Goal: Information Seeking & Learning: Compare options

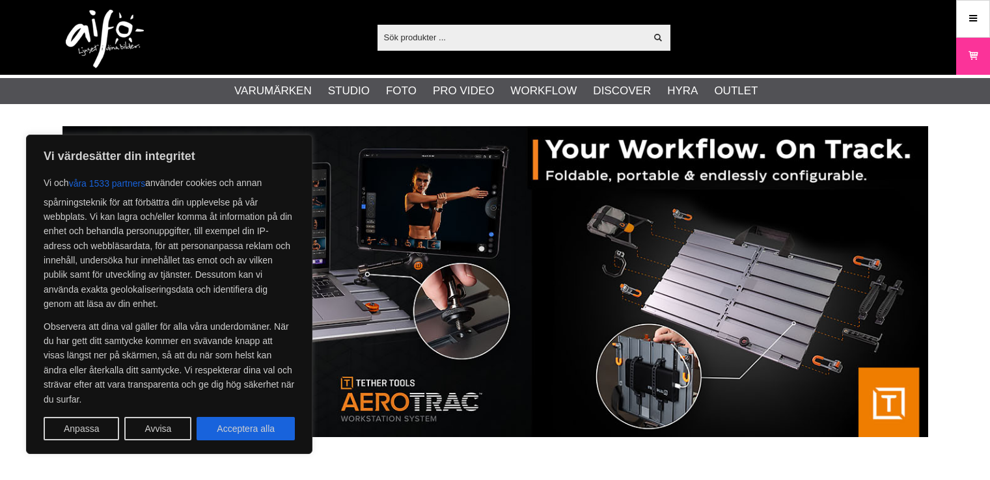
scroll to position [390, 0]
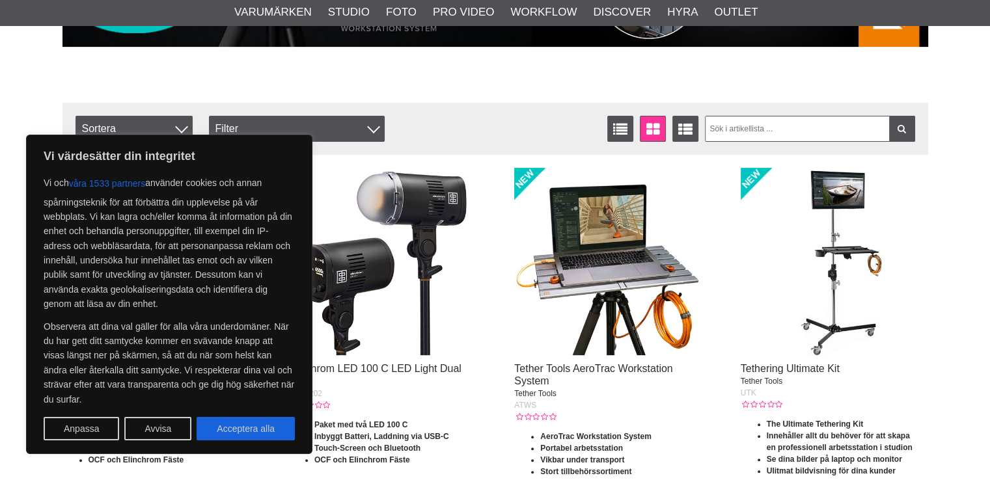
click at [245, 426] on button "Acceptera alla" at bounding box center [246, 428] width 98 height 23
checkbox input "true"
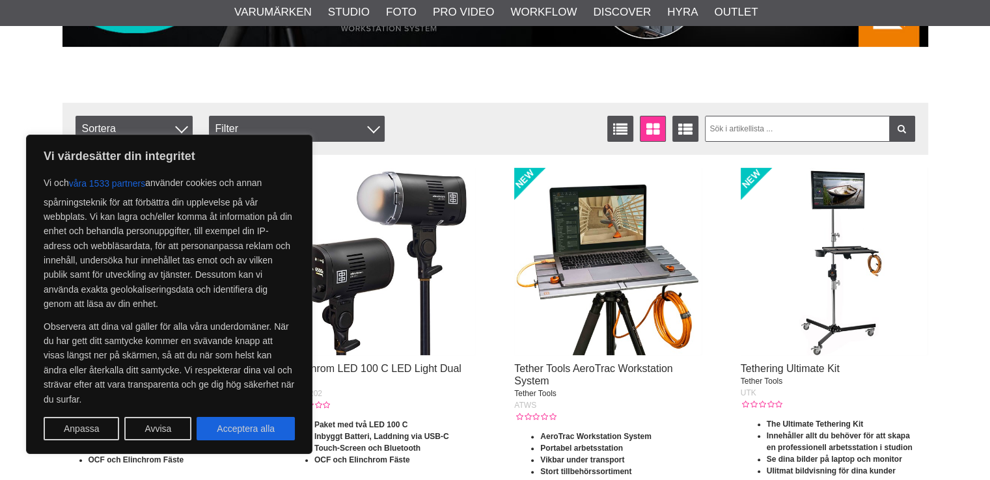
checkbox input "true"
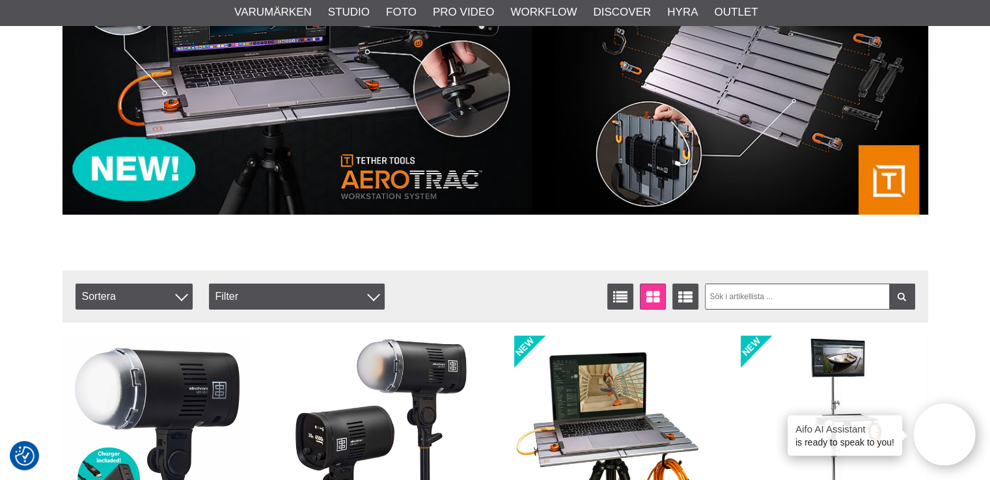
scroll to position [0, 0]
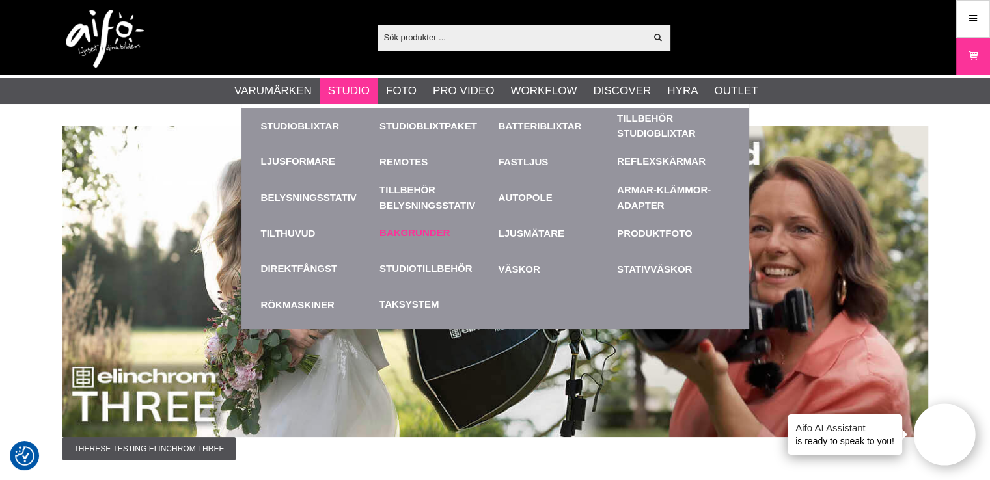
click at [442, 237] on link "Bakgrunder" at bounding box center [414, 233] width 70 height 15
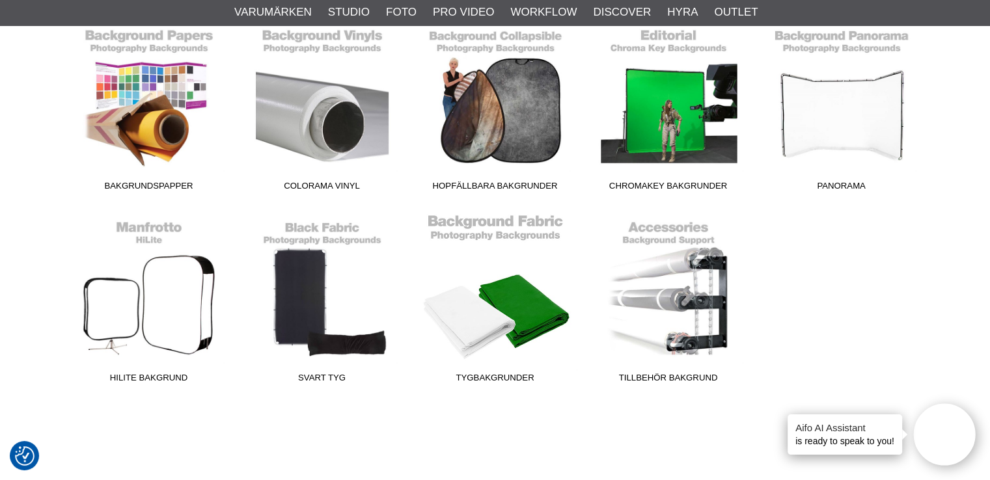
scroll to position [325, 0]
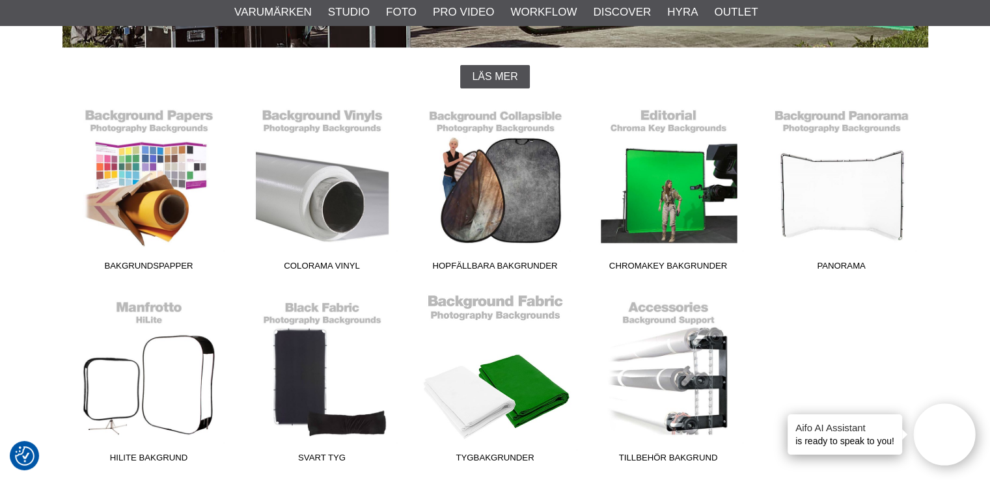
click at [534, 381] on link "Tygbakgrunder" at bounding box center [495, 381] width 173 height 176
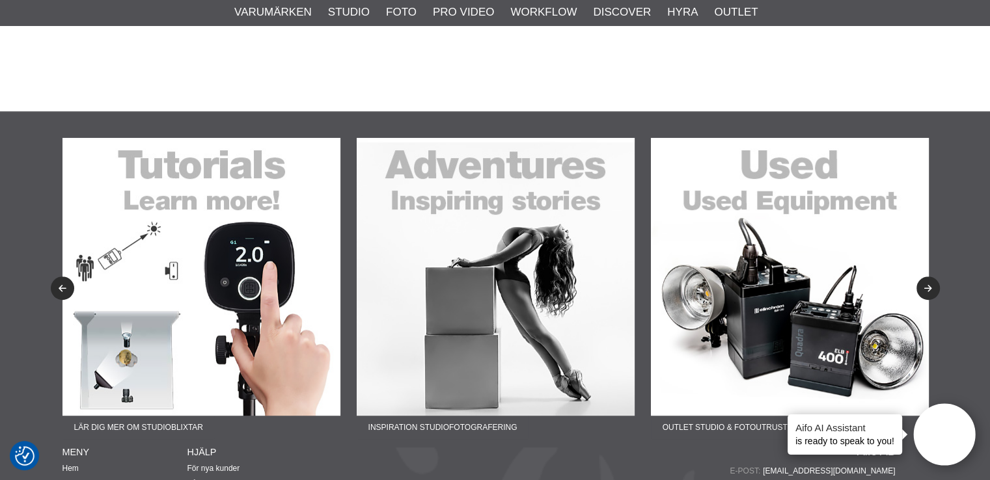
scroll to position [546, 0]
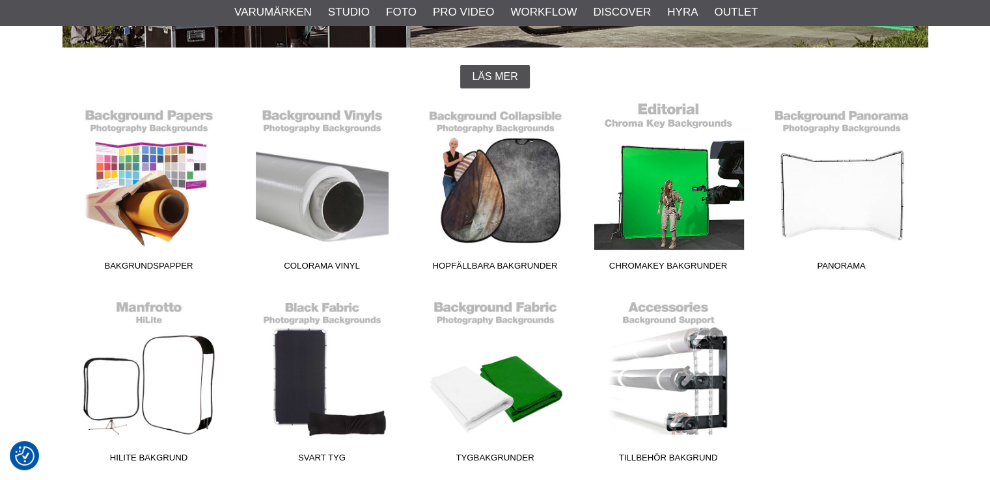
scroll to position [325, 0]
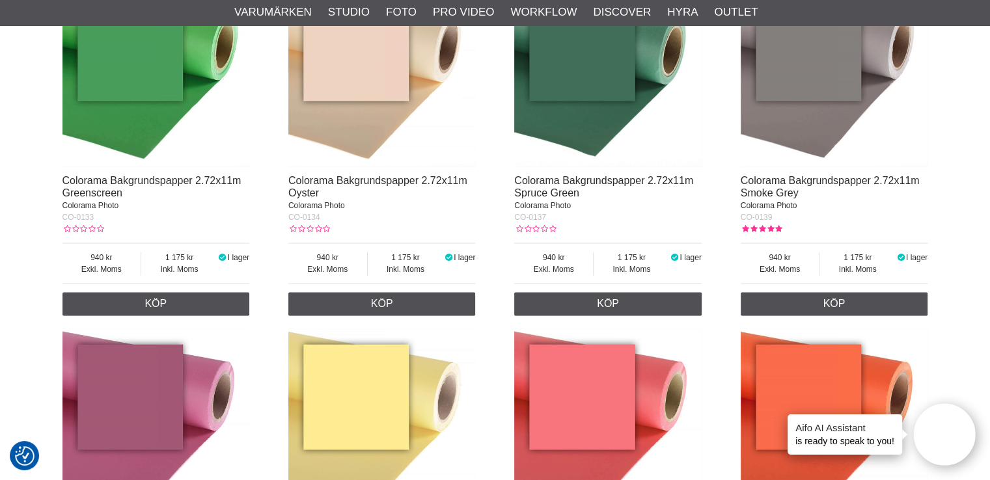
scroll to position [2147, 0]
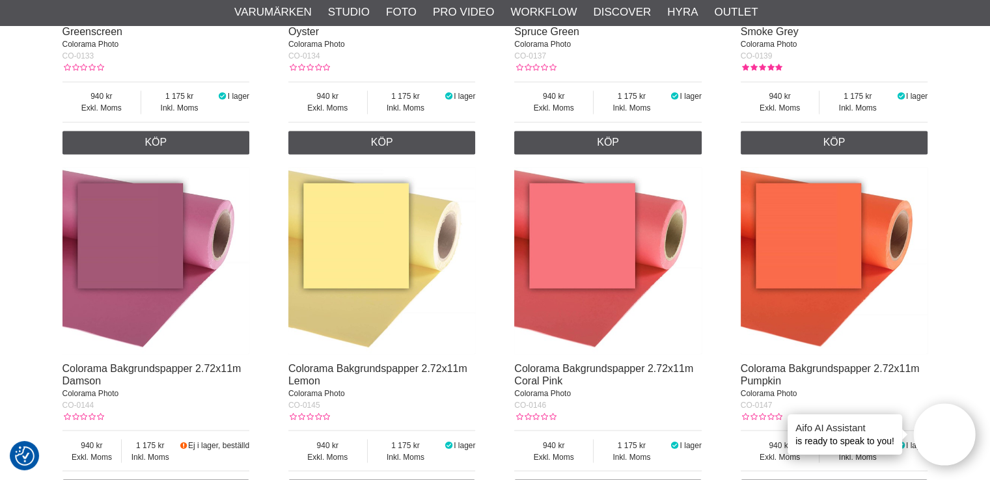
click at [817, 267] on img at bounding box center [833, 260] width 187 height 187
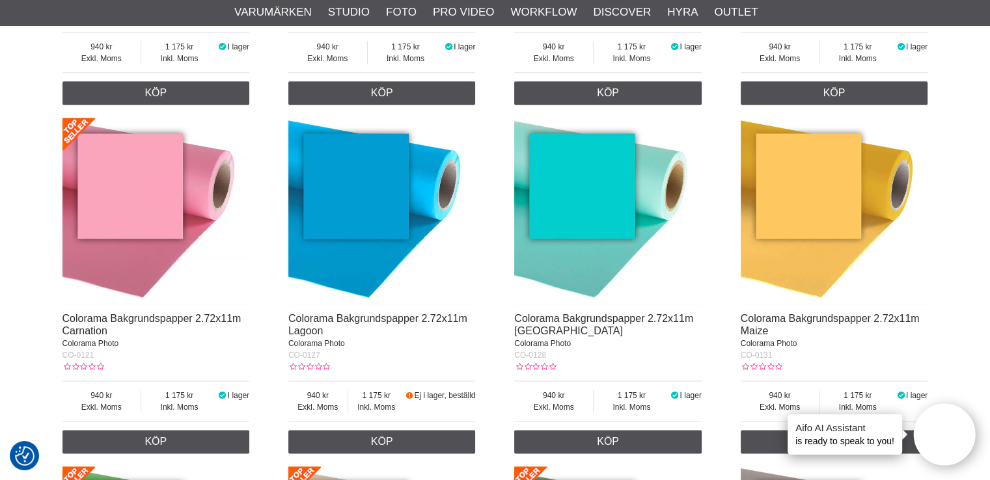
scroll to position [1497, 0]
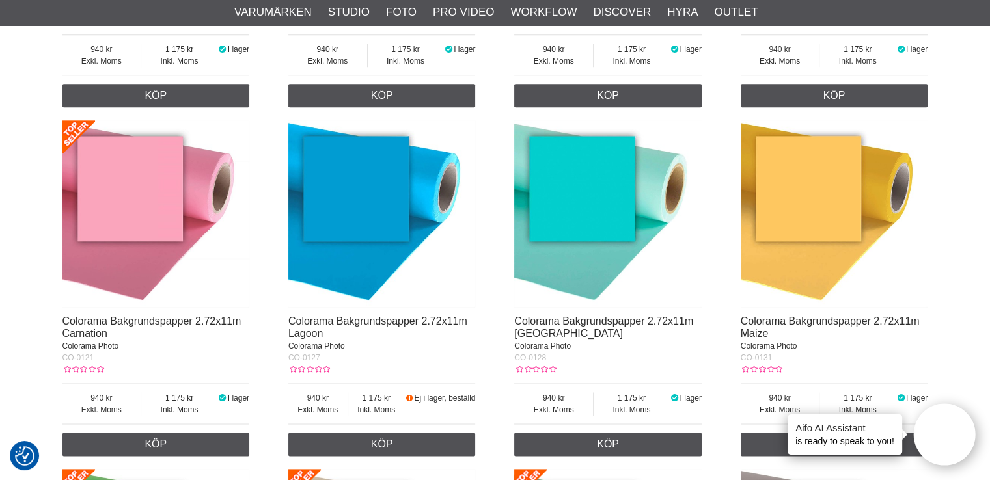
click at [858, 174] on img at bounding box center [833, 213] width 187 height 187
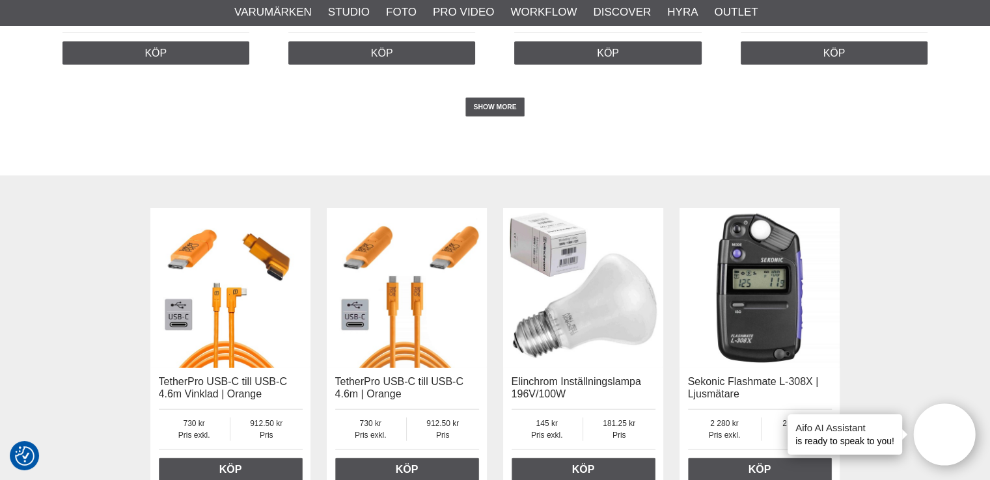
scroll to position [2733, 0]
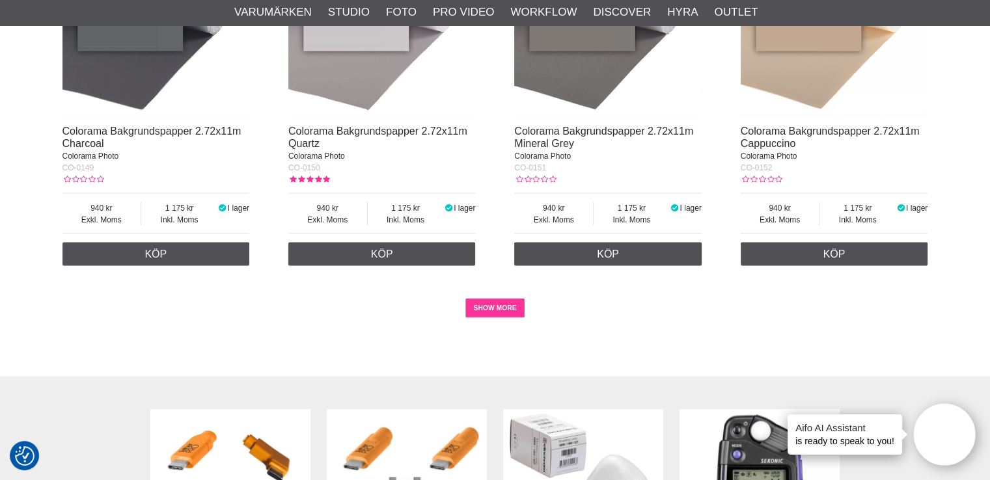
click at [499, 318] on link "SHOW MORE" at bounding box center [494, 309] width 59 height 20
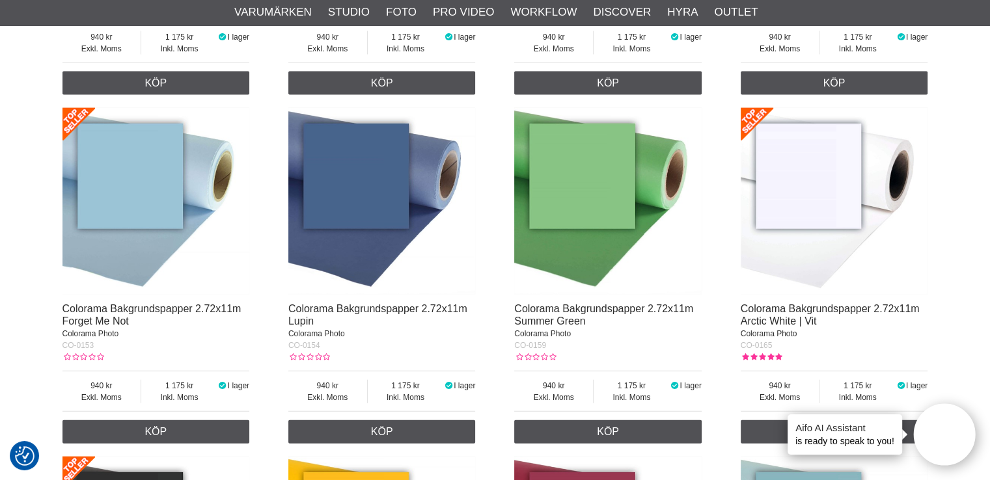
scroll to position [3294, 0]
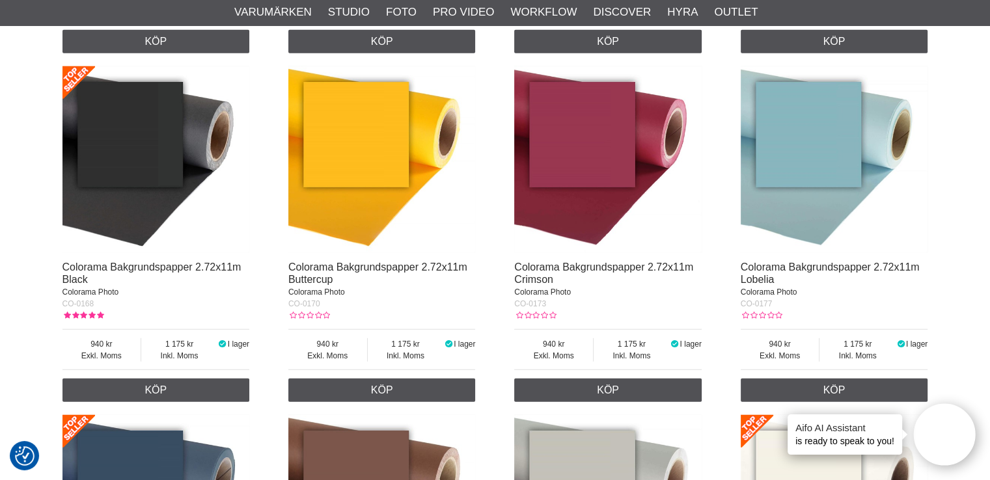
click at [396, 130] on img at bounding box center [381, 159] width 187 height 187
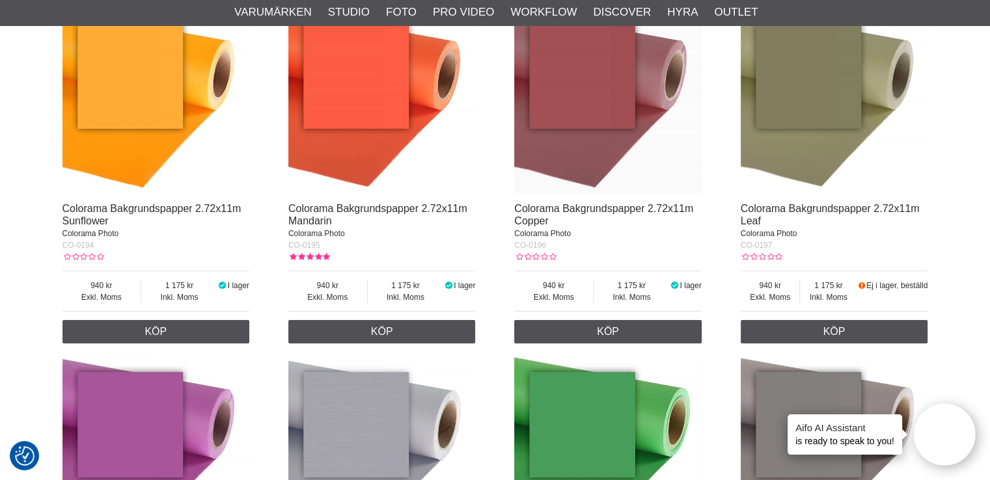
scroll to position [4229, 0]
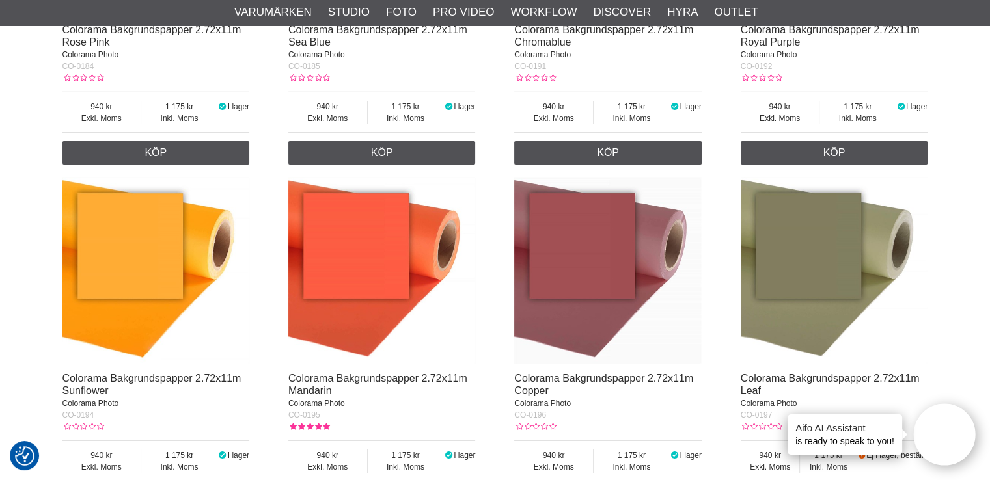
click at [183, 248] on img at bounding box center [155, 271] width 187 height 187
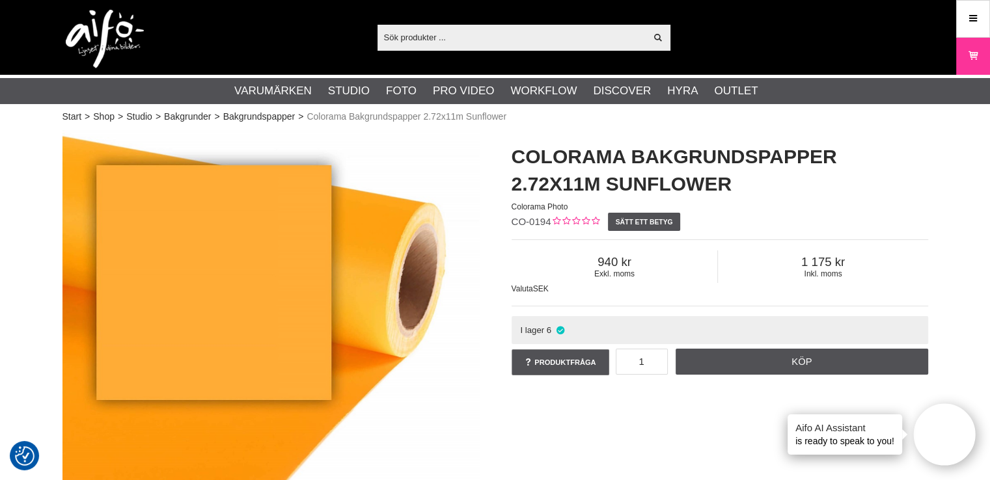
click at [717, 6] on div "Visa alla Artiklar Kategorier av artiklar Din sökning på gav inga träffar. Var …" at bounding box center [495, 37] width 885 height 75
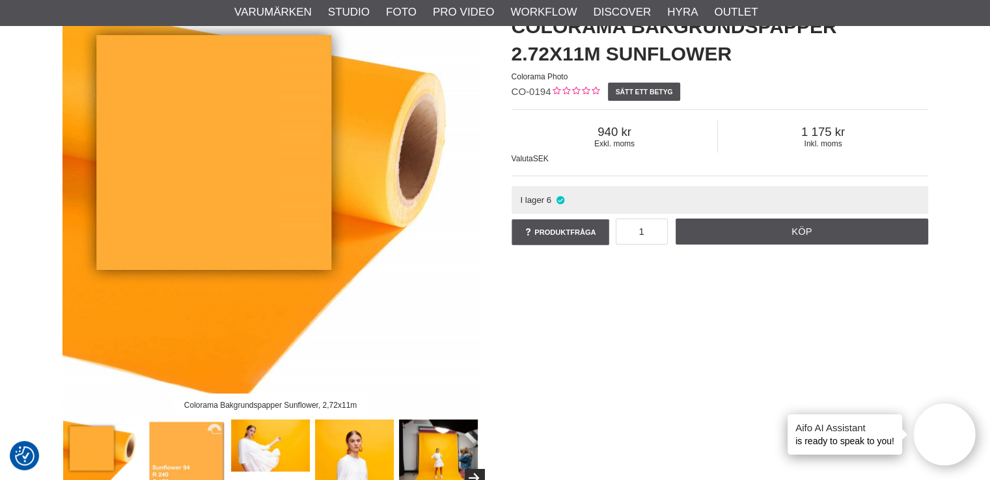
scroll to position [65, 0]
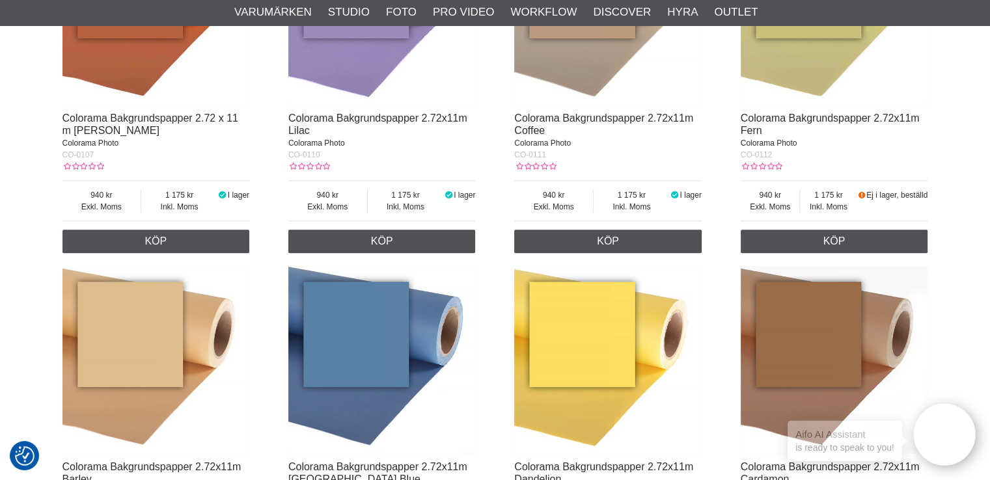
scroll to position [521, 0]
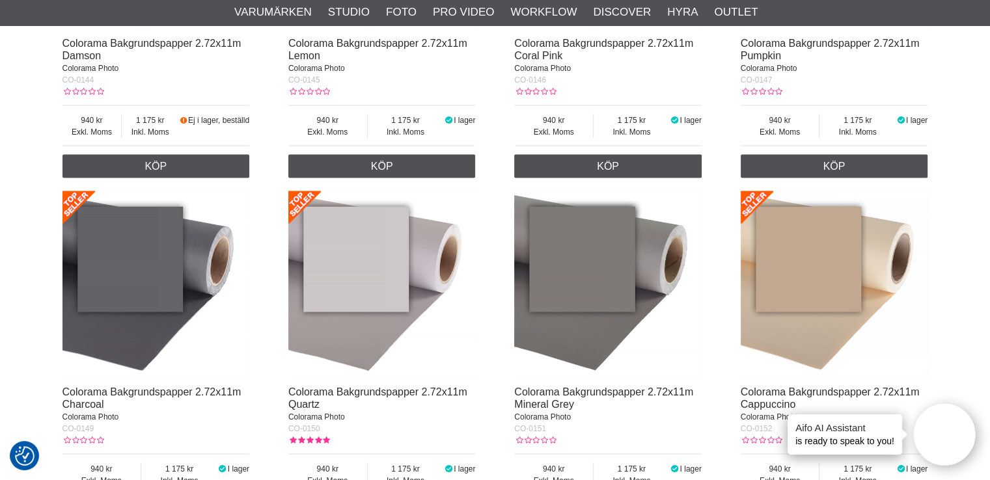
scroll to position [2798, 0]
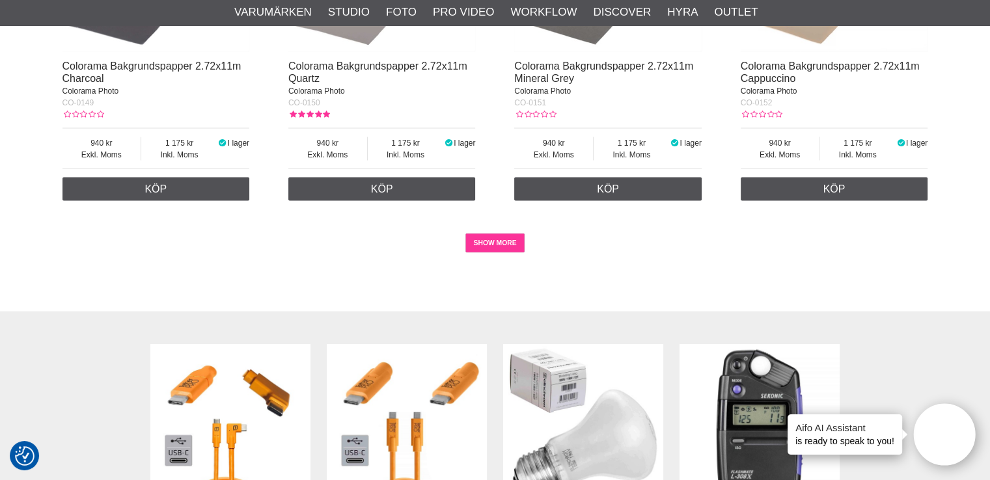
click at [518, 253] on link "SHOW MORE" at bounding box center [494, 244] width 59 height 20
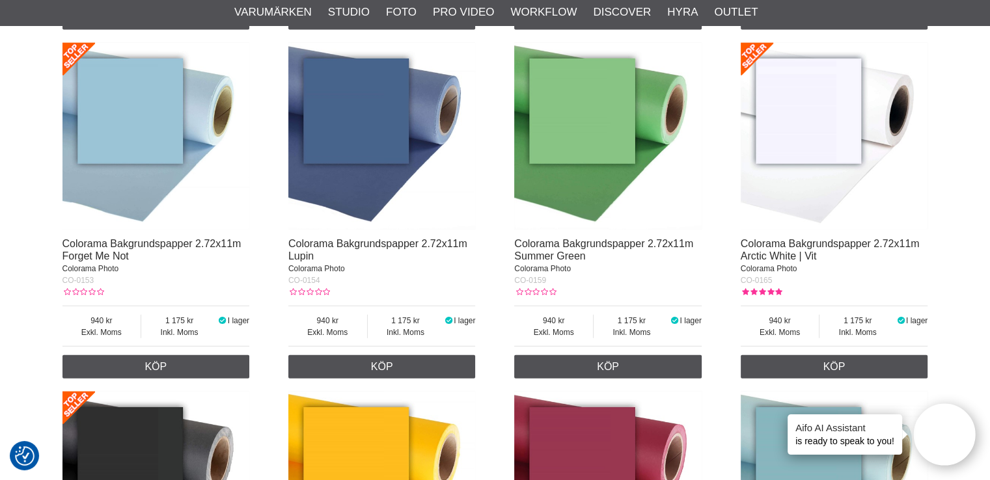
scroll to position [3229, 0]
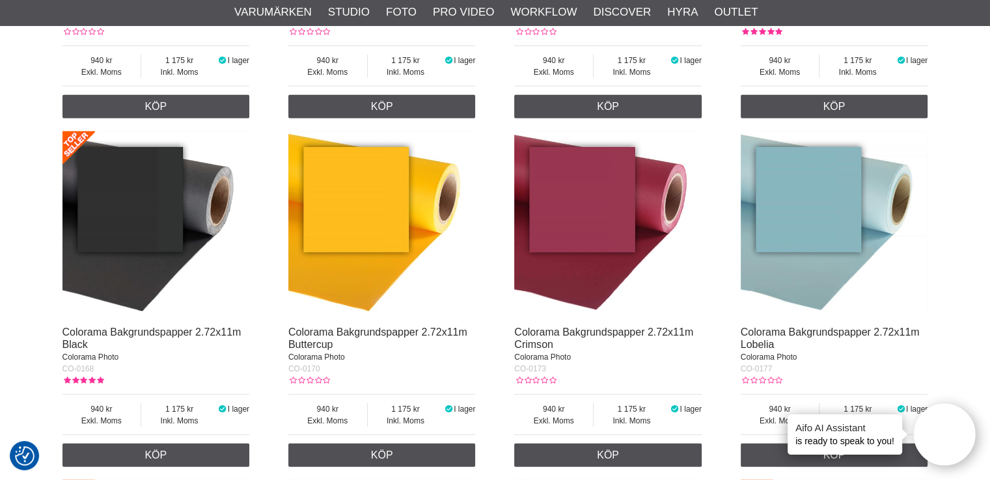
click at [429, 198] on img at bounding box center [381, 224] width 187 height 187
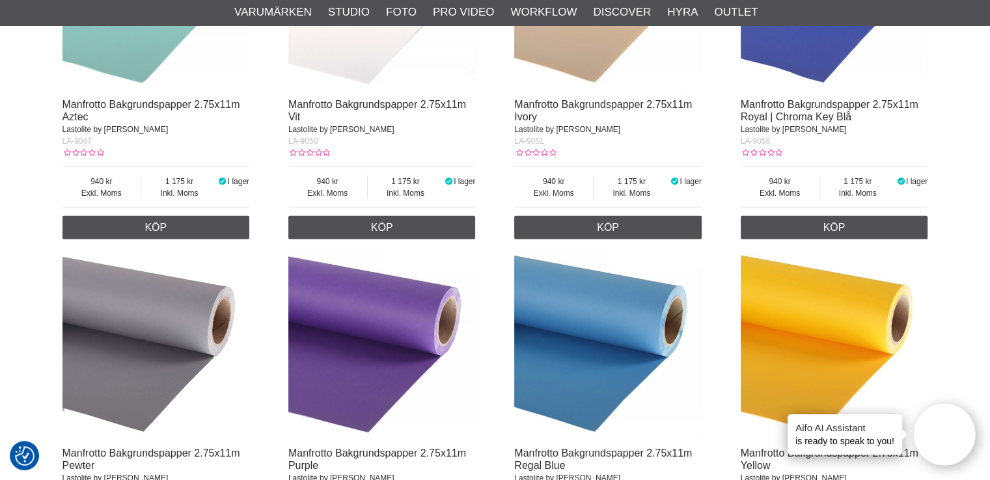
scroll to position [14030, 0]
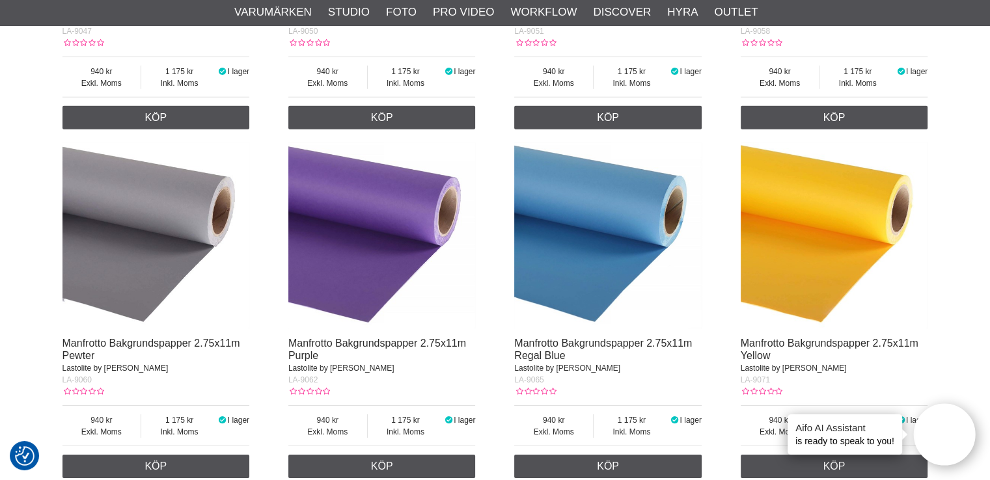
click at [849, 225] on img at bounding box center [833, 235] width 187 height 187
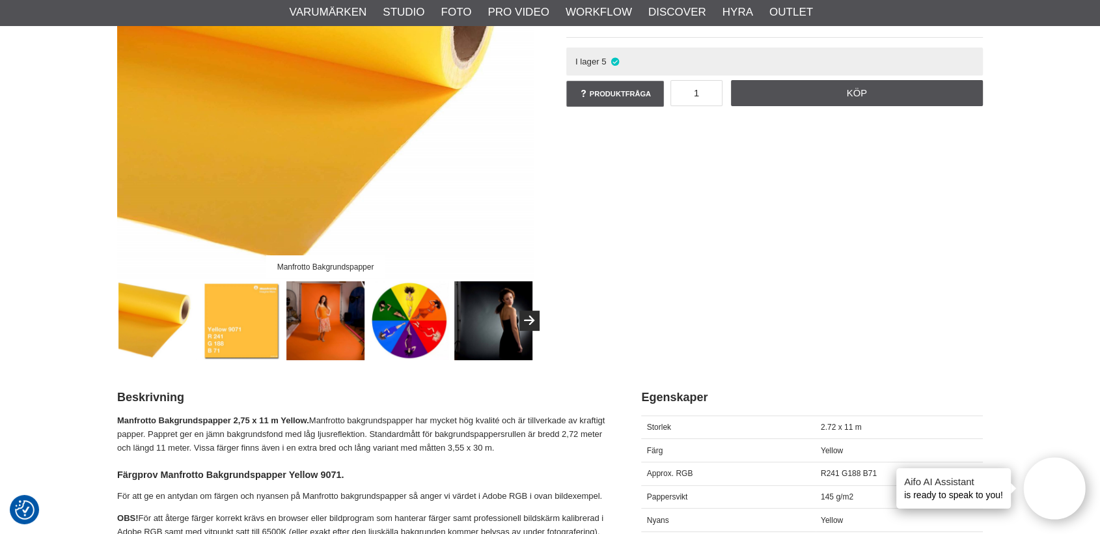
scroll to position [217, 0]
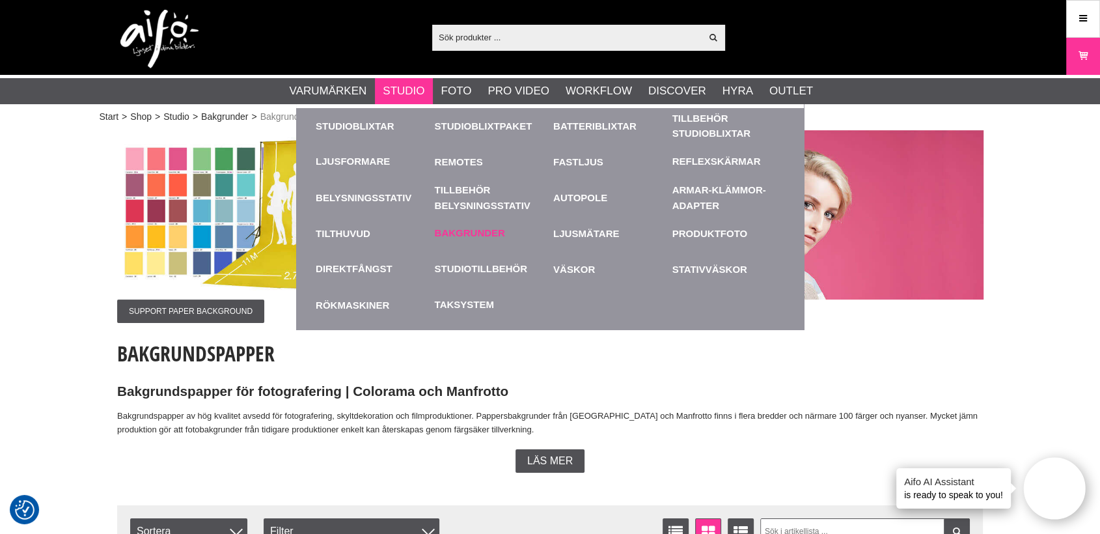
click at [468, 234] on link "Bakgrunder" at bounding box center [470, 233] width 70 height 15
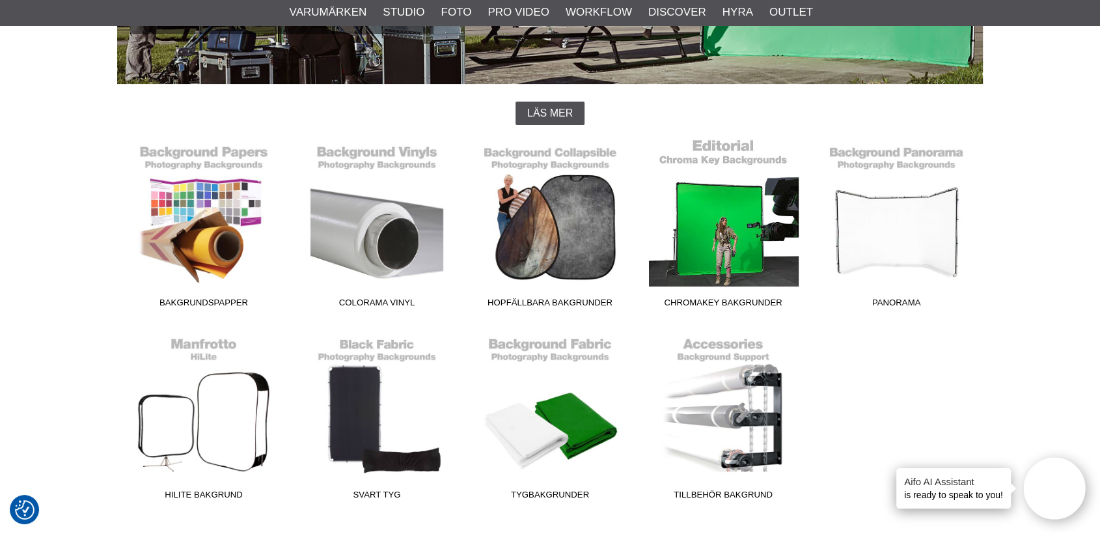
scroll to position [361, 0]
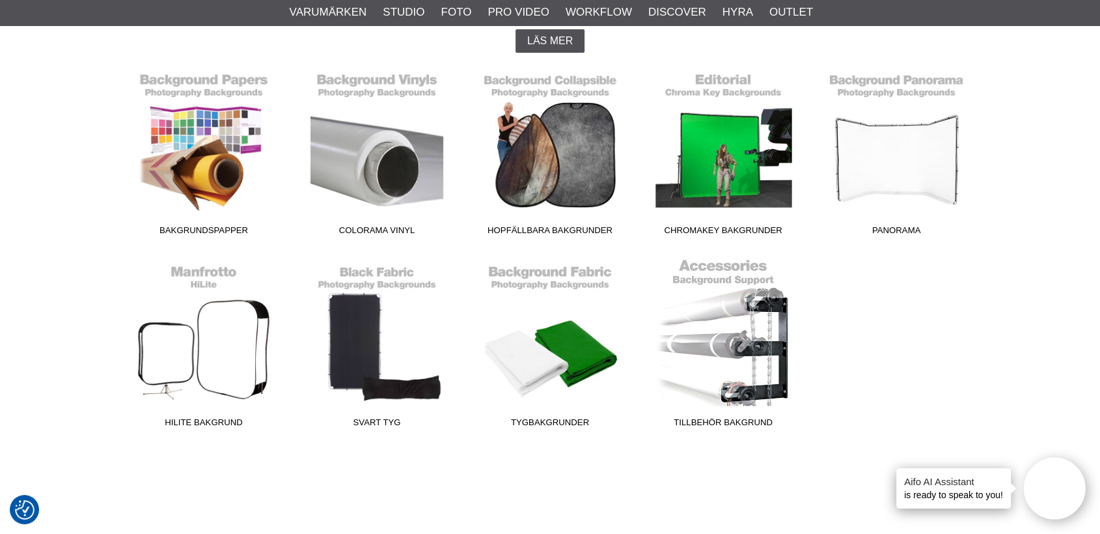
click at [733, 345] on link "Tillbehör Bakgrund" at bounding box center [722, 346] width 173 height 176
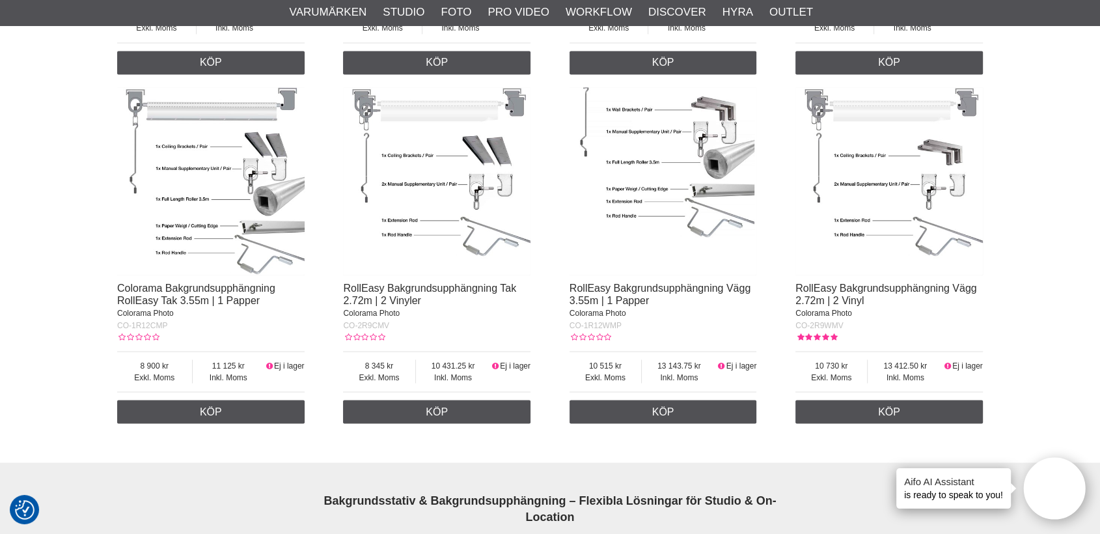
scroll to position [2530, 0]
